Goal: Share content: Distribute website content to other platforms or users

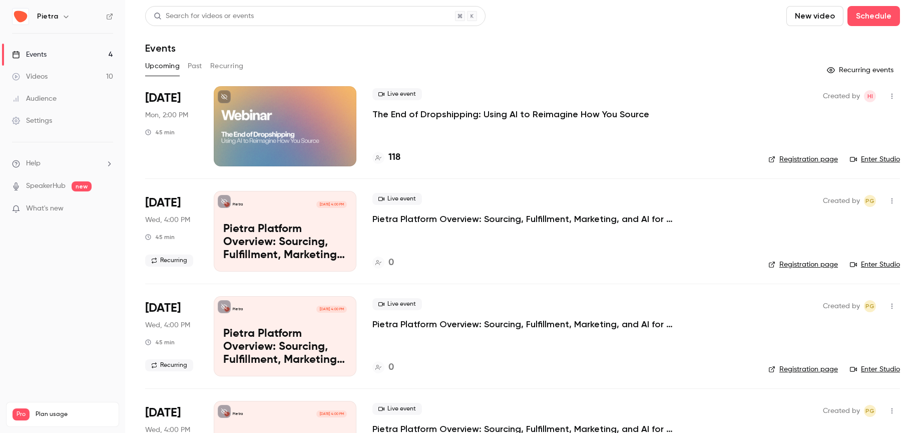
click at [217, 95] on div at bounding box center [285, 126] width 143 height 80
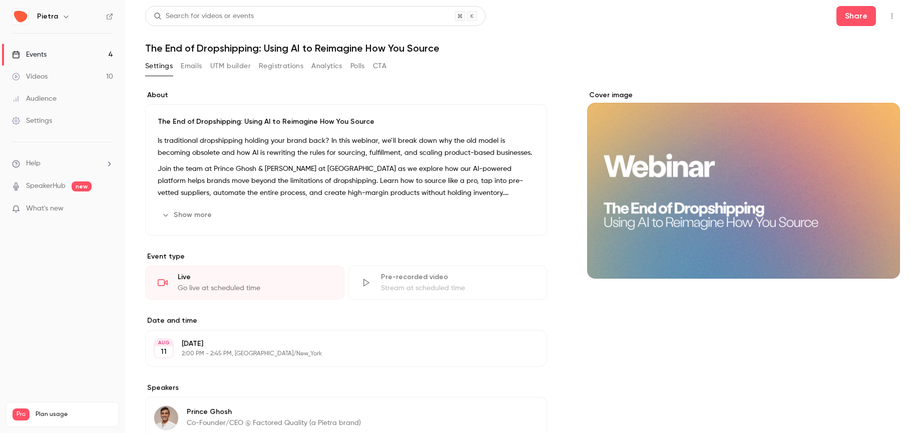
click at [880, 19] on div "Share" at bounding box center [869, 16] width 64 height 20
click at [889, 18] on icon "button" at bounding box center [892, 16] width 8 height 7
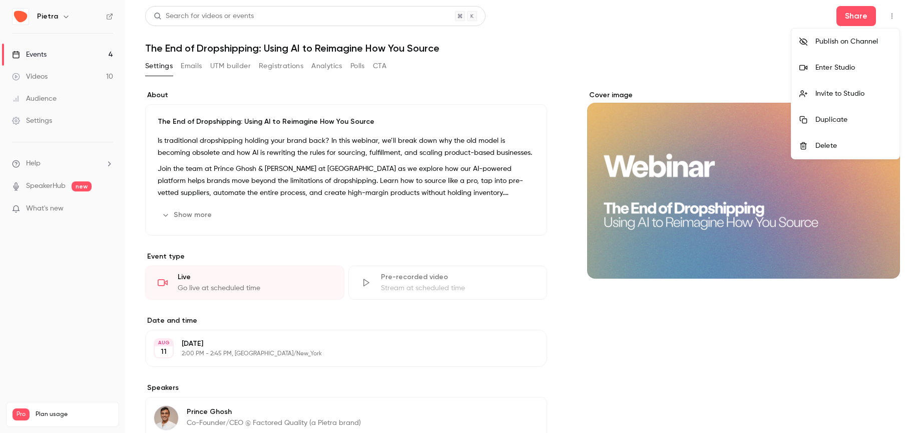
click at [868, 43] on div "Publish on Channel" at bounding box center [854, 42] width 76 height 10
